Goal: Information Seeking & Learning: Stay updated

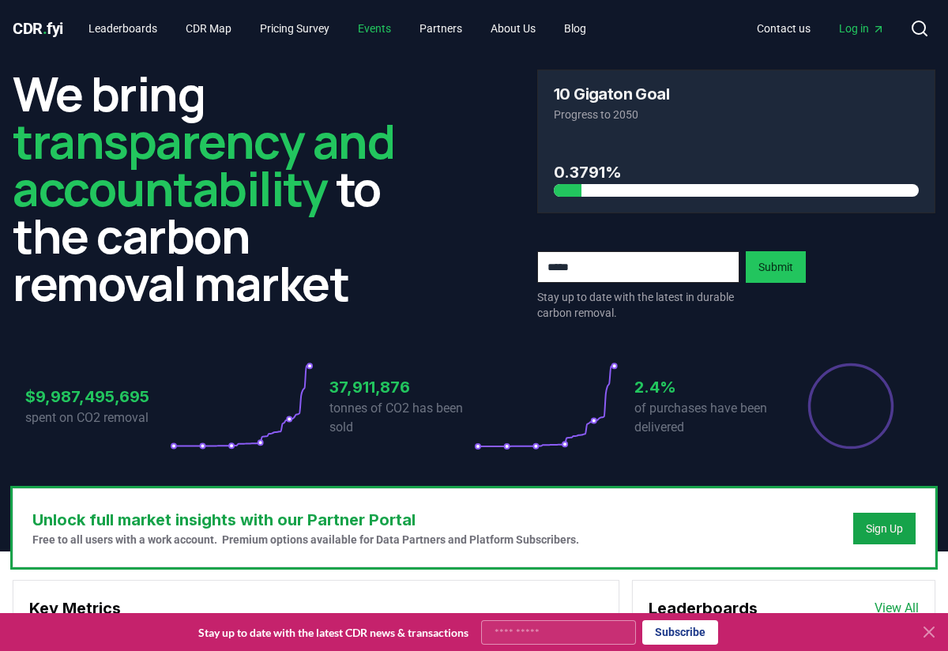
click at [386, 28] on link "Events" at bounding box center [374, 28] width 58 height 28
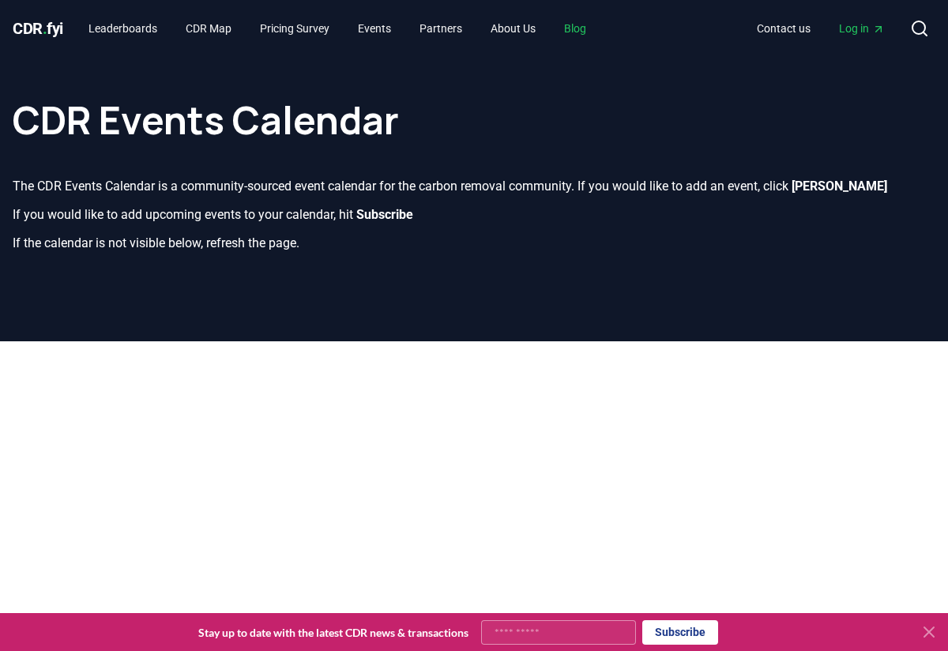
click at [599, 21] on link "Blog" at bounding box center [575, 28] width 47 height 28
click at [599, 30] on link "Blog" at bounding box center [575, 28] width 47 height 28
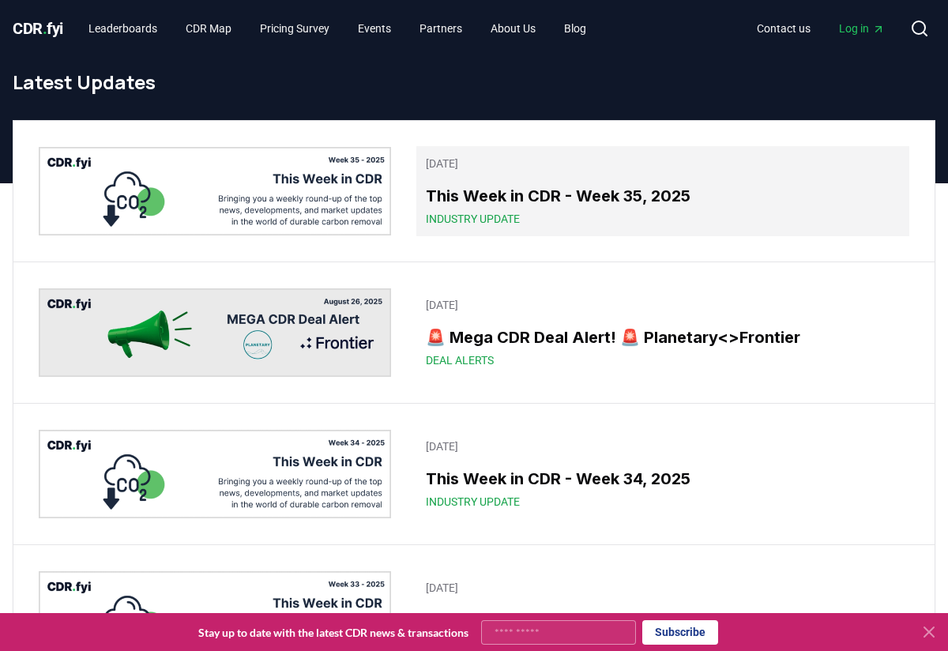
click at [492, 198] on h3 "This Week in CDR - Week 35, 2025" at bounding box center [663, 196] width 474 height 24
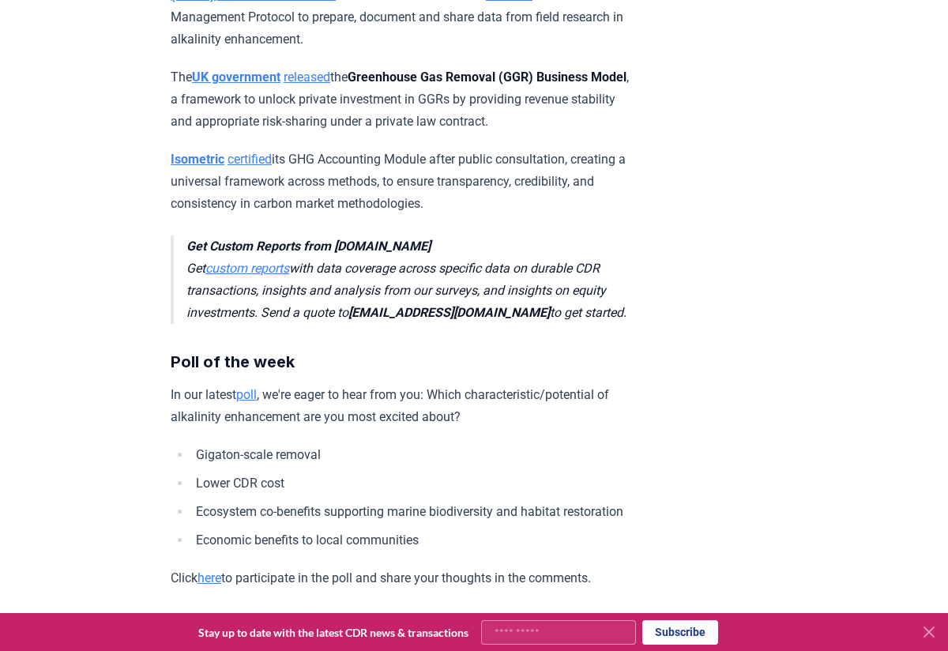
scroll to position [4466, 0]
